Goal: Information Seeking & Learning: Check status

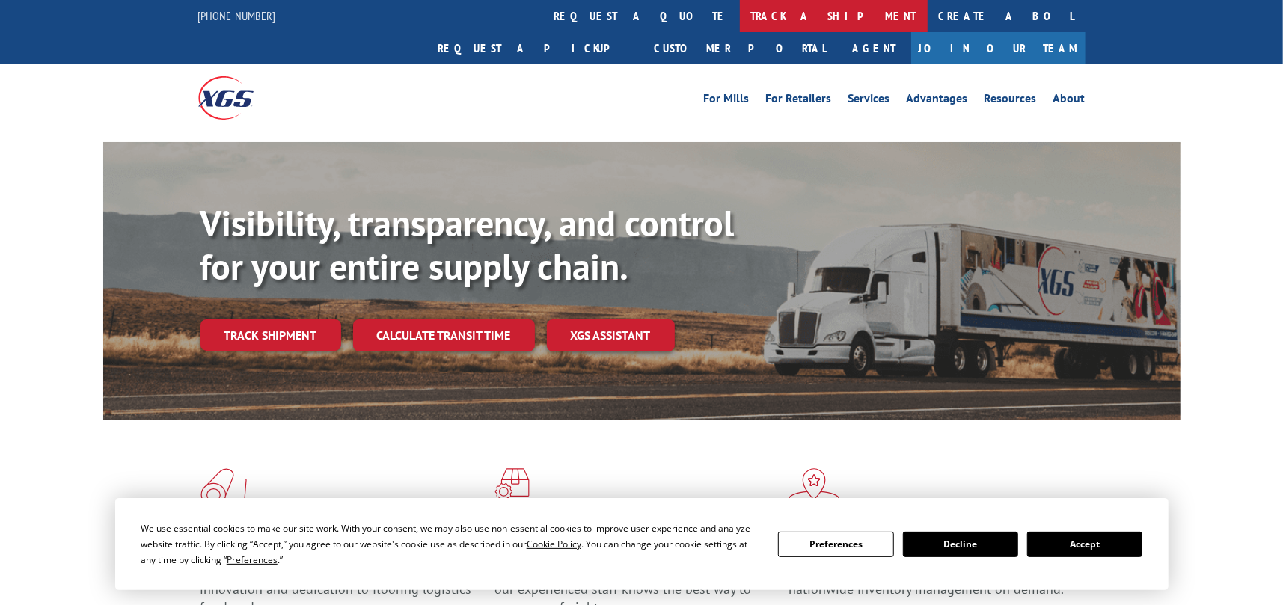
click at [740, 18] on link "track a shipment" at bounding box center [834, 16] width 188 height 32
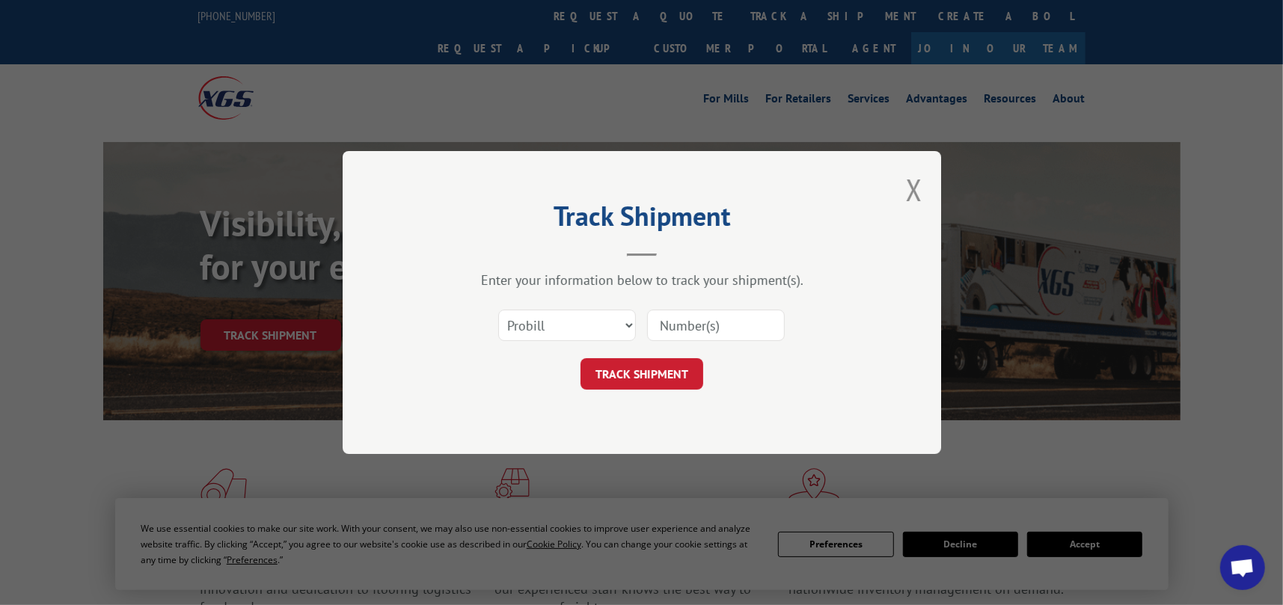
click at [691, 328] on input at bounding box center [716, 325] width 138 height 31
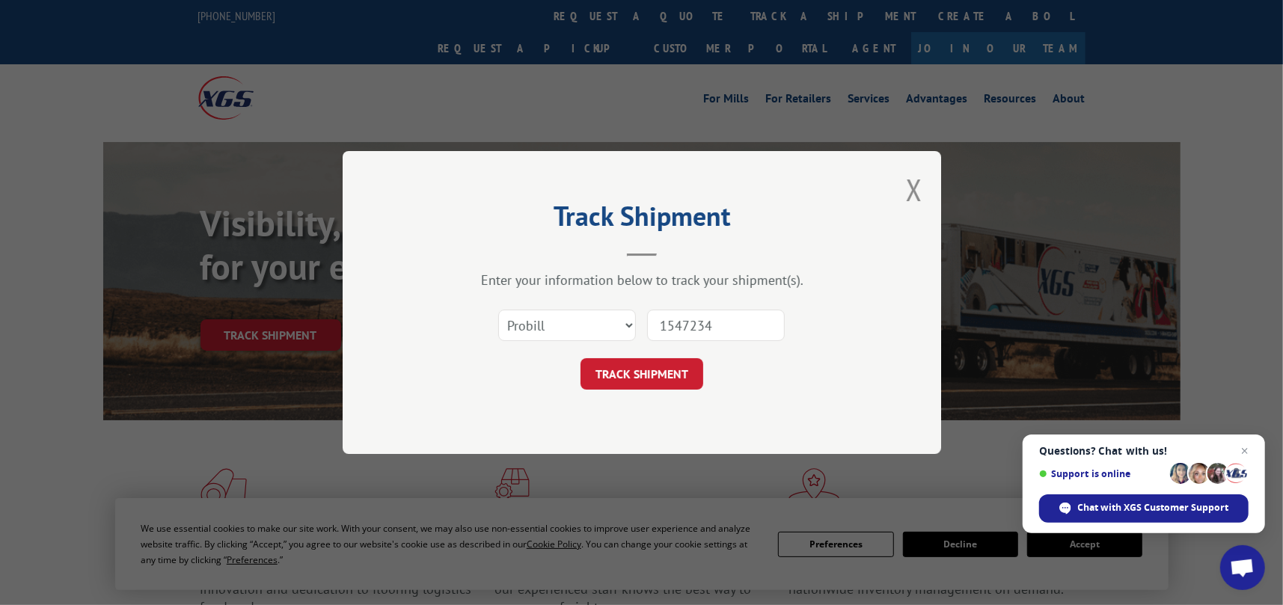
type input "15472349"
click button "TRACK SHIPMENT" at bounding box center [642, 373] width 123 height 31
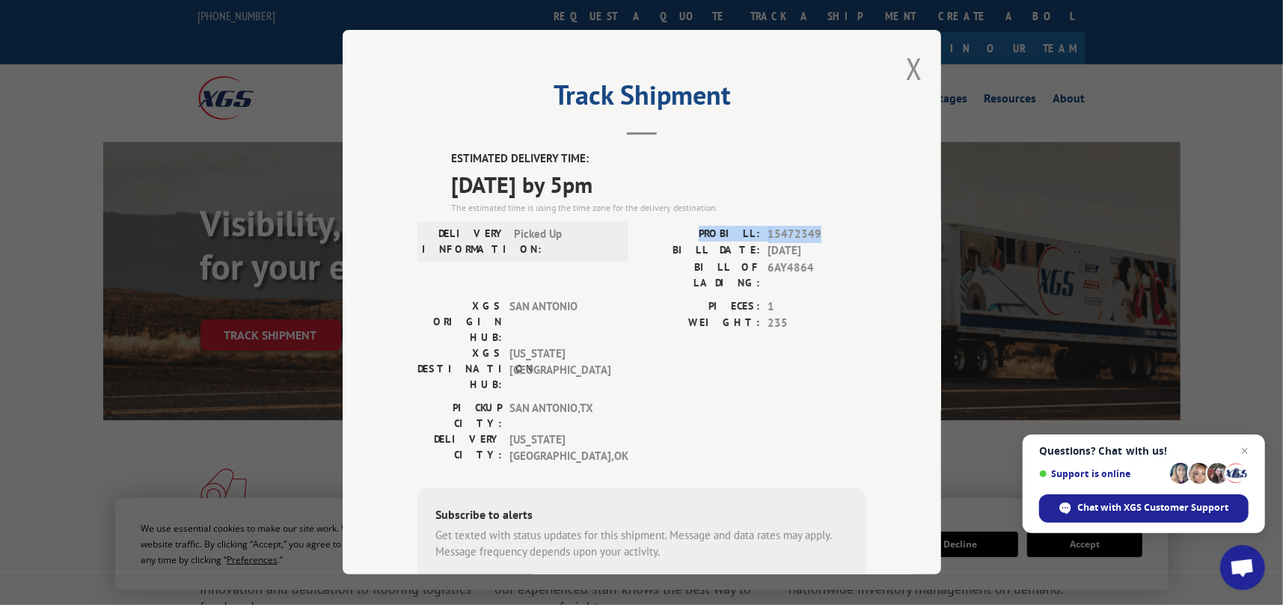
drag, startPoint x: 709, startPoint y: 232, endPoint x: 823, endPoint y: 241, distance: 114.8
click at [823, 241] on div "PROBILL: 15472349" at bounding box center [754, 234] width 224 height 17
copy div "PROBILL: 15472349"
click at [915, 59] on div "Track Shipment ESTIMATED DELIVERY TIME: [DATE] by 5pm The estimated time is usi…" at bounding box center [642, 302] width 599 height 545
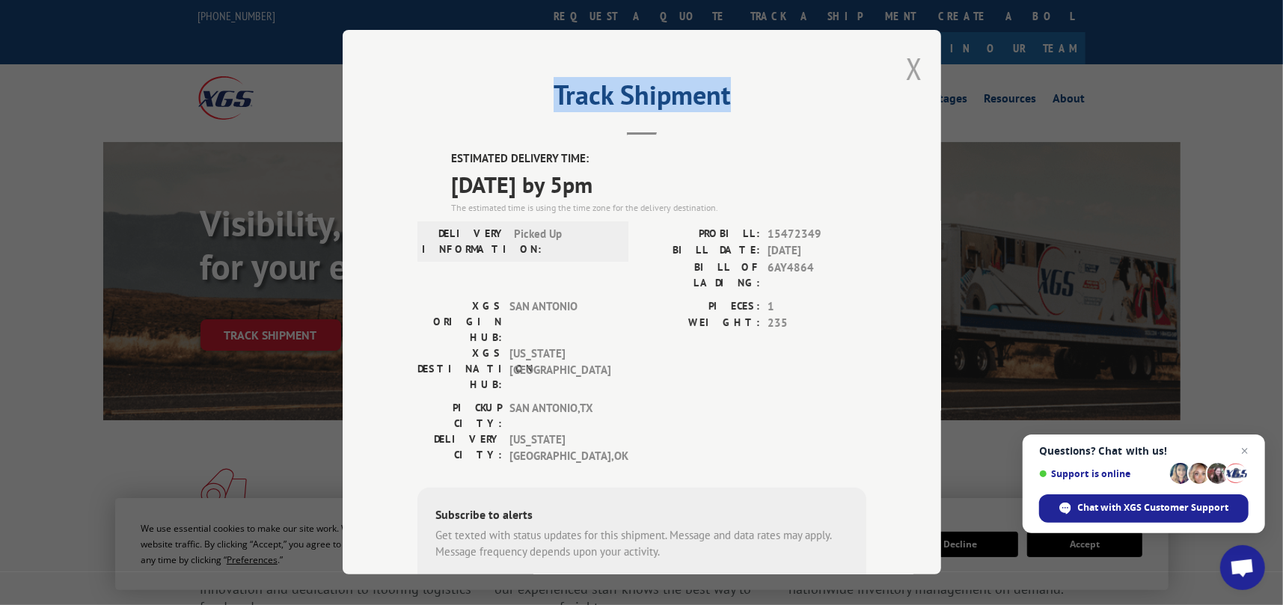
click at [907, 67] on button "Close modal" at bounding box center [914, 69] width 16 height 40
